Goal: Information Seeking & Learning: Learn about a topic

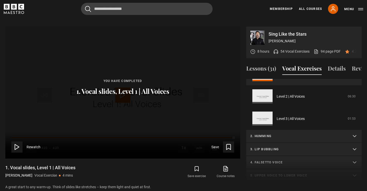
scroll to position [35, 0]
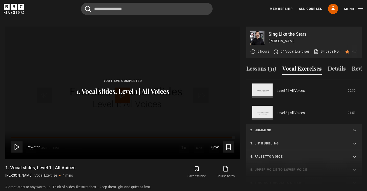
click at [265, 128] on p "2. Humming" at bounding box center [297, 130] width 95 height 5
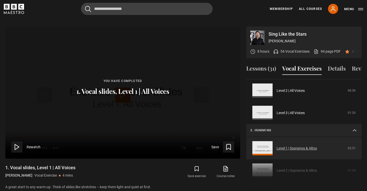
click at [277, 146] on link "Level 1 | Sopranos & Altos" at bounding box center [297, 148] width 40 height 5
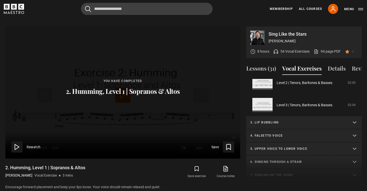
scroll to position [124, 0]
click at [261, 118] on summary "3. Lip bubbling" at bounding box center [303, 121] width 115 height 13
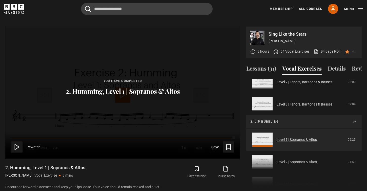
click at [277, 137] on link "Level 1 | Sopranos & Altos" at bounding box center [297, 139] width 40 height 5
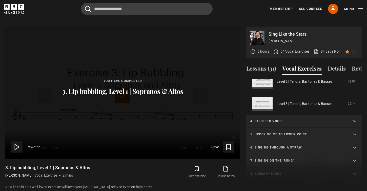
scroll to position [138, 0]
click at [260, 119] on p "4. Falsetto voice" at bounding box center [297, 121] width 95 height 5
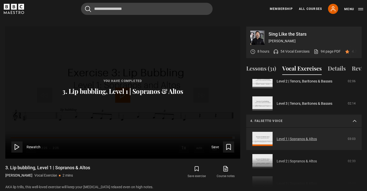
click at [277, 137] on link "Level 1 | Sopranos & Altos" at bounding box center [297, 139] width 40 height 5
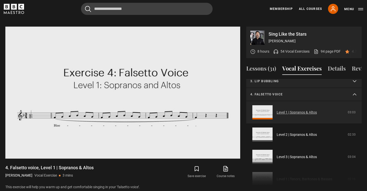
drag, startPoint x: 332, startPoint y: 116, endPoint x: 335, endPoint y: 109, distance: 7.7
click at [317, 110] on link "Level 1 | Sopranos & Altos" at bounding box center [297, 112] width 40 height 5
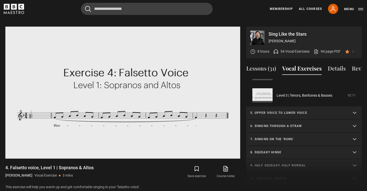
scroll to position [159, 0]
click at [329, 110] on p "5. Upper voice to lower voice" at bounding box center [297, 112] width 95 height 5
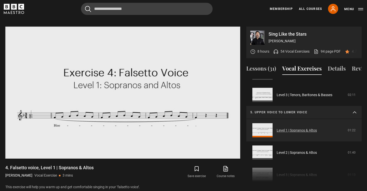
click at [293, 128] on link "Level 1 | Sopranos & Altos" at bounding box center [297, 130] width 40 height 5
click at [277, 128] on link "Level 1 | Sopranos & Altos" at bounding box center [297, 130] width 40 height 5
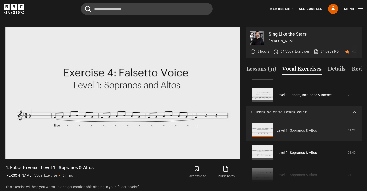
click at [277, 128] on link "Level 1 | Sopranos & Altos" at bounding box center [297, 130] width 40 height 5
click at [291, 128] on link "Level 1 | Sopranos & Altos" at bounding box center [297, 130] width 40 height 5
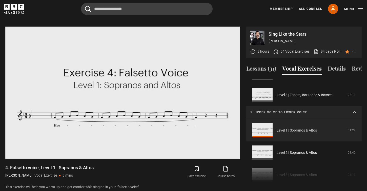
click at [277, 128] on link "Level 1 | Sopranos & Altos" at bounding box center [297, 130] width 40 height 5
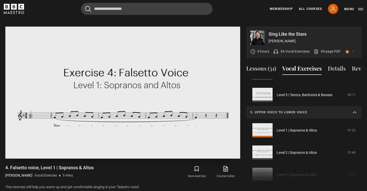
click at [133, 108] on video "Video Player" at bounding box center [122, 93] width 235 height 132
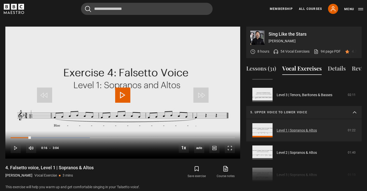
click at [277, 128] on link "Level 1 | Sopranos & Altos" at bounding box center [297, 130] width 40 height 5
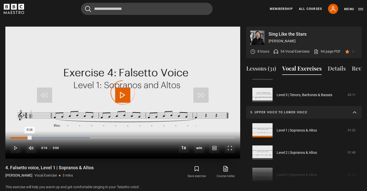
click at [224, 137] on div "Loaded : 35.33% 2:55 0:16" at bounding box center [123, 138] width 224 height 2
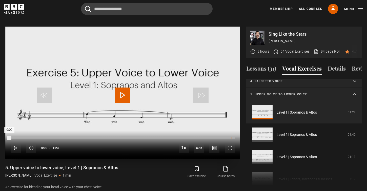
click at [232, 137] on div "1:21" at bounding box center [232, 138] width 1 height 2
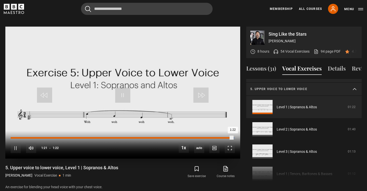
scroll to position [51, 0]
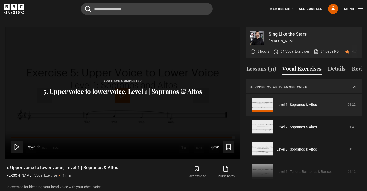
click at [15, 145] on polygon at bounding box center [17, 147] width 4 height 5
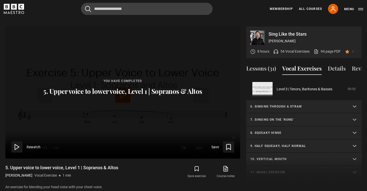
scroll to position [185, 0]
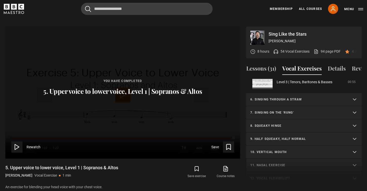
click at [277, 97] on p "6. Singing through a straw" at bounding box center [297, 99] width 95 height 5
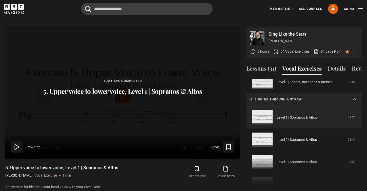
click at [277, 115] on link "Level 1 | Sopranos & Altos" at bounding box center [297, 117] width 40 height 5
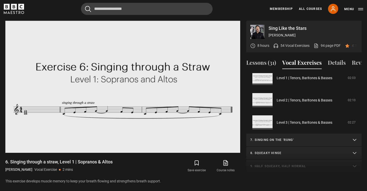
scroll to position [251, 0]
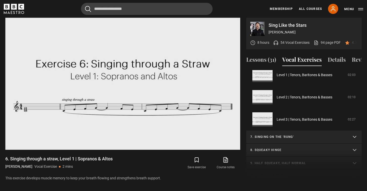
click at [282, 134] on summary "7. Singing on the 'rung'" at bounding box center [303, 137] width 115 height 13
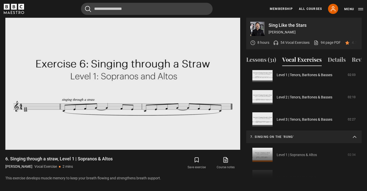
click at [262, 150] on div "1. Vocal slides Level 1 | All Voices 04:23 Level 2 | All Voices 06:30 Level 3 |…" at bounding box center [303, 124] width 115 height 109
click at [262, 149] on div "1. Vocal slides Level 1 | All Voices 04:23 Level 2 | All Voices 06:30 Level 3 |…" at bounding box center [303, 124] width 115 height 109
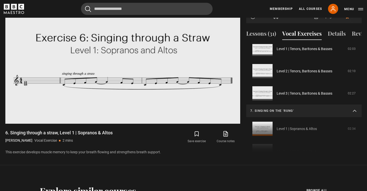
scroll to position [285, 0]
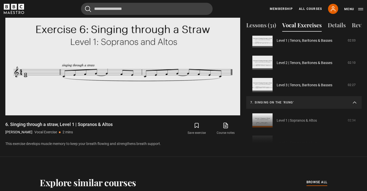
click at [264, 117] on div "1. Vocal slides Level 1 | All Voices 04:23 Level 2 | All Voices 06:30 Level 3 |…" at bounding box center [303, 90] width 115 height 109
click at [191, 97] on video-js "Video Player is loading. Play Video 10s Skip Back 10 seconds Pause 10s Skip For…" at bounding box center [122, 49] width 235 height 132
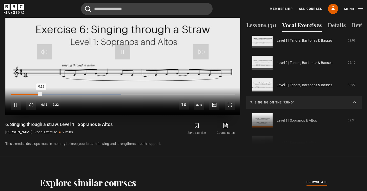
click at [221, 94] on div "Loaded : 49.30% 0:19" at bounding box center [123, 95] width 224 height 2
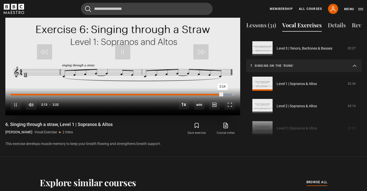
scroll to position [198, 0]
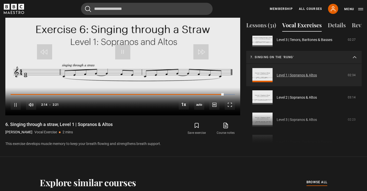
click at [277, 73] on link "Level 1 | Sopranos & Altos" at bounding box center [297, 75] width 40 height 5
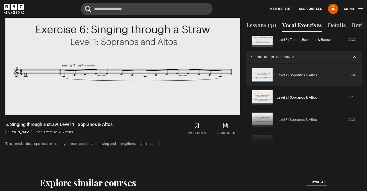
click at [277, 73] on link "Level 1 | Sopranos & Altos" at bounding box center [297, 75] width 40 height 5
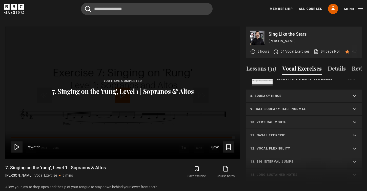
scroll to position [214, 0]
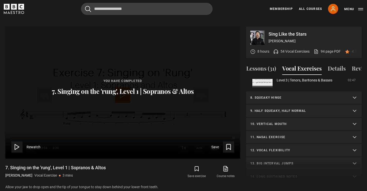
click at [284, 95] on p "8. Squeaky hinge" at bounding box center [297, 97] width 95 height 5
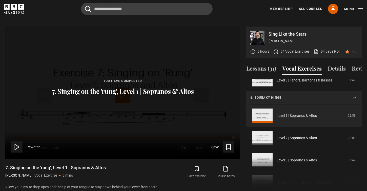
click at [277, 113] on link "Level 1 | Sopranos & Altos" at bounding box center [297, 115] width 40 height 5
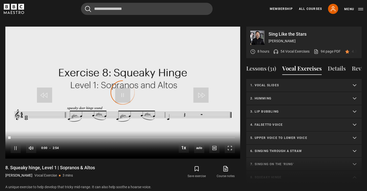
scroll to position [83, 0]
